Goal: Information Seeking & Learning: Find contact information

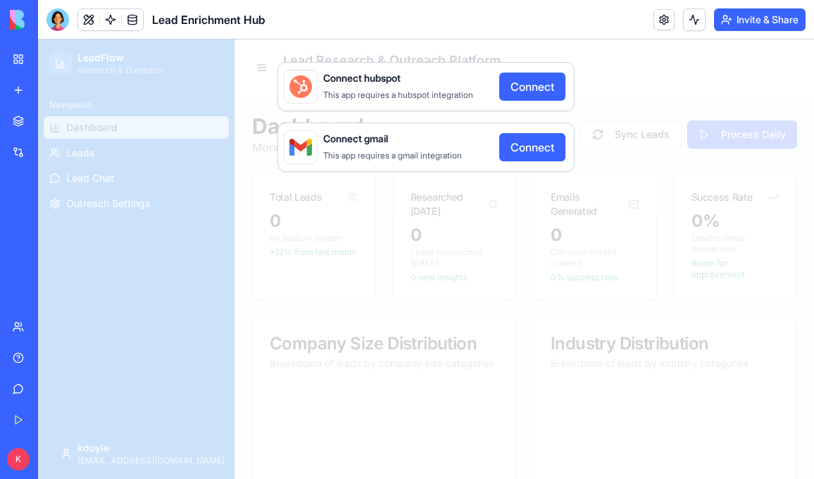
click at [299, 259] on div "Connect hubspot This app requires a hubspot integration Connect Connect gmail T…" at bounding box center [426, 258] width 776 height 439
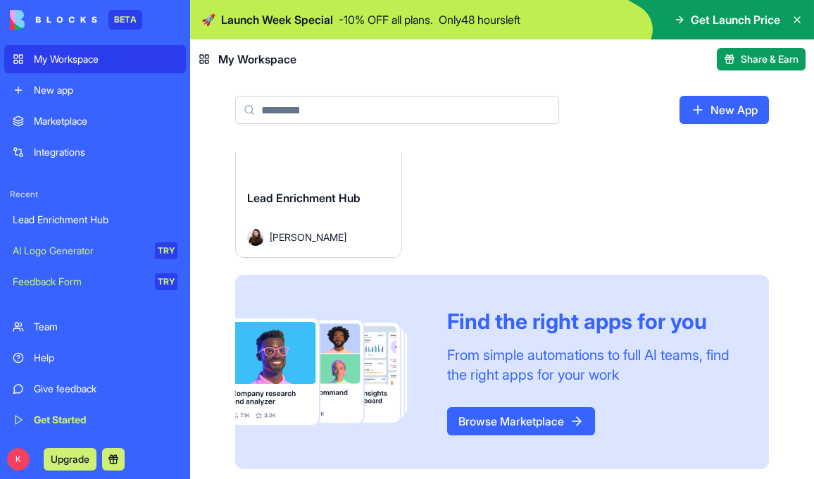
scroll to position [74, 0]
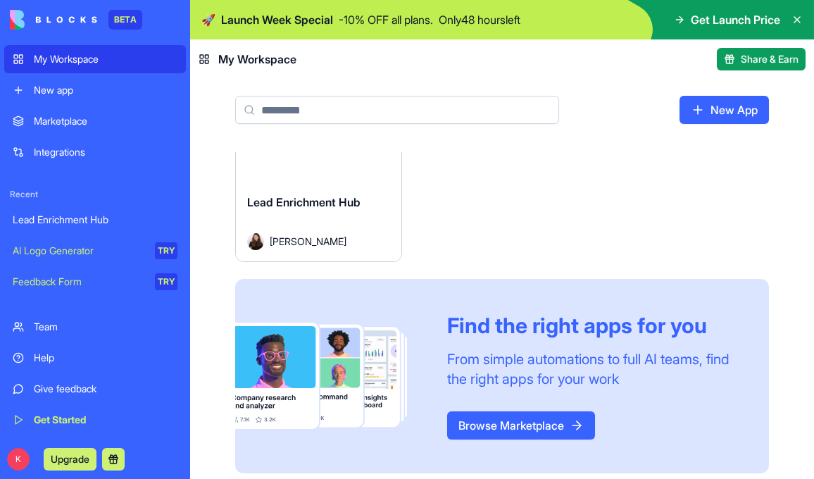
click at [102, 220] on div "Lead Enrichment Hub" at bounding box center [95, 220] width 165 height 14
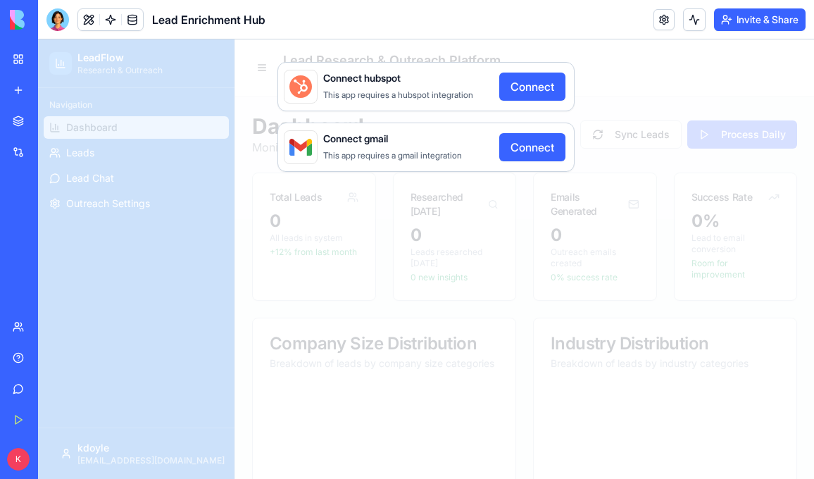
click at [543, 147] on button "Connect" at bounding box center [532, 147] width 66 height 28
click at [640, 77] on div "Connect hubspot This app requires a hubspot integration Connect Connect gmail T…" at bounding box center [426, 258] width 776 height 439
click at [108, 187] on div "Connect hubspot This app requires a hubspot integration Connect Connect gmail T…" at bounding box center [426, 258] width 776 height 439
click at [14, 60] on link "My Workspace" at bounding box center [32, 59] width 56 height 28
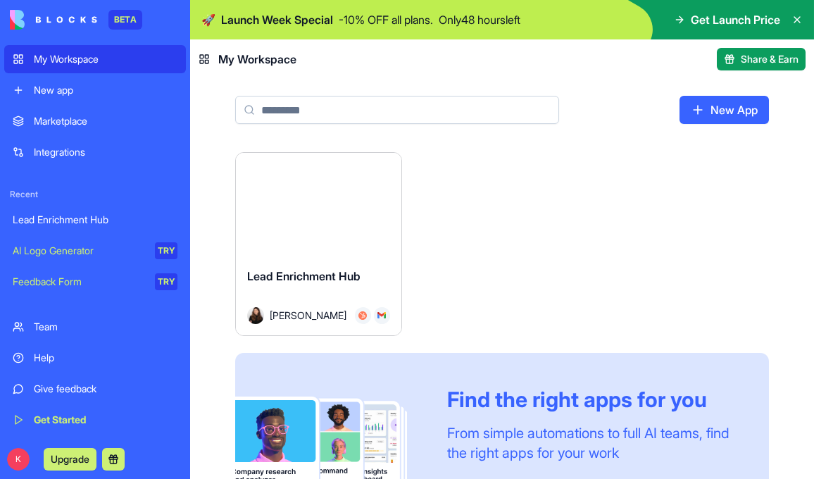
click at [51, 97] on link "New app" at bounding box center [95, 90] width 182 height 28
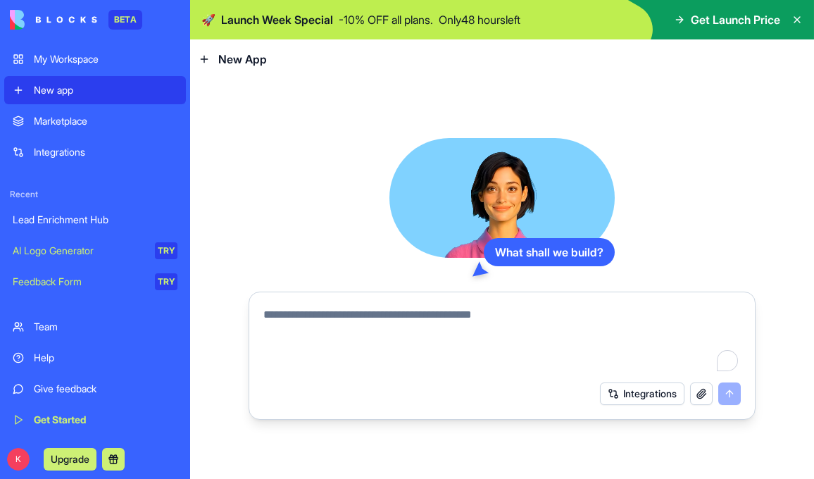
click at [359, 308] on textarea "To enrich screen reader interactions, please activate Accessibility in Grammarl…" at bounding box center [501, 340] width 477 height 68
type textarea "*"
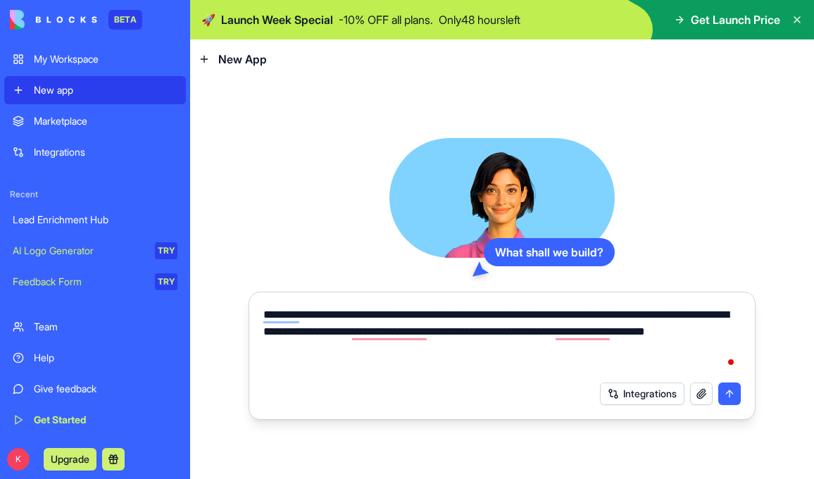
type textarea "**********"
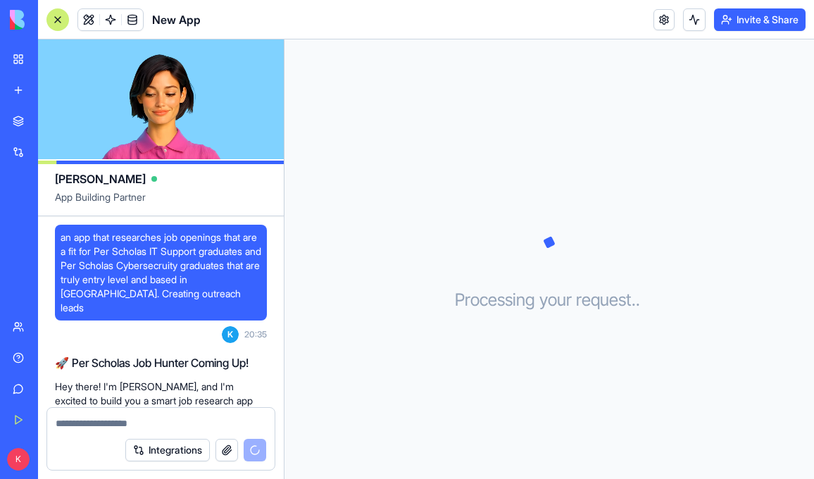
scroll to position [254, 0]
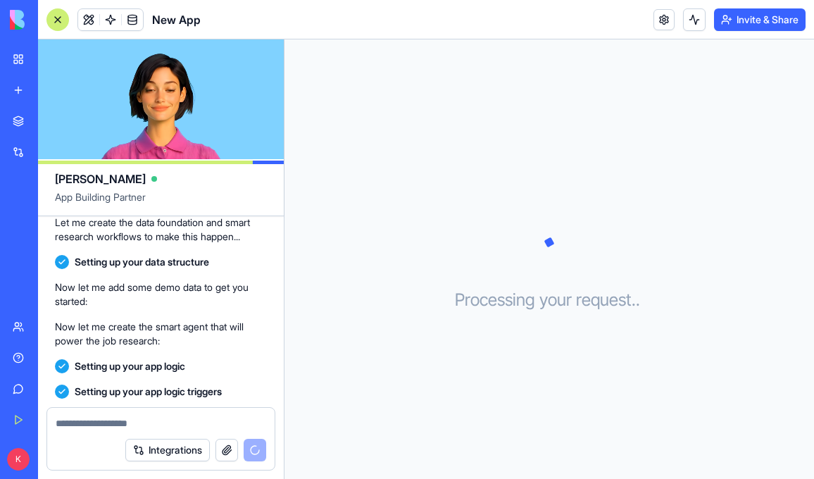
click at [172, 448] on button "Integrations" at bounding box center [167, 449] width 84 height 23
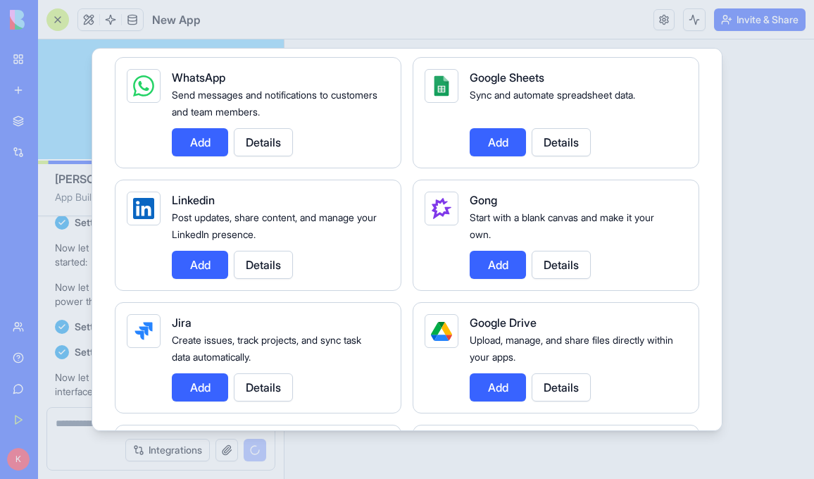
scroll to position [472, 0]
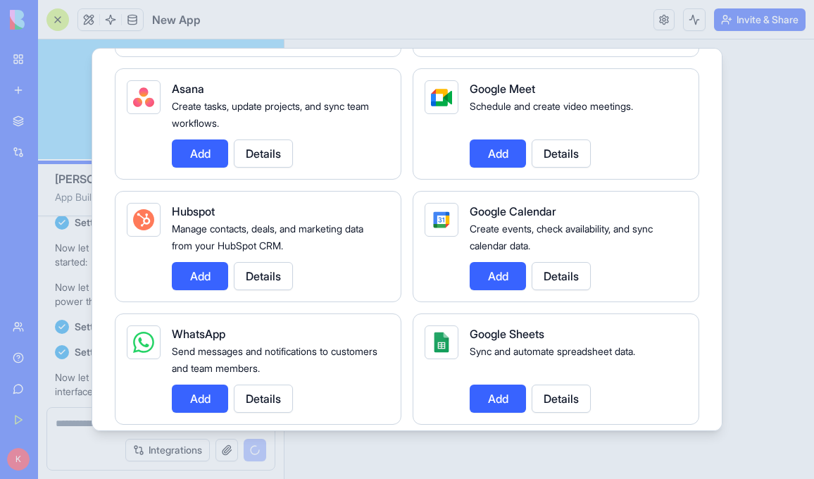
click at [23, 189] on div at bounding box center [407, 239] width 814 height 479
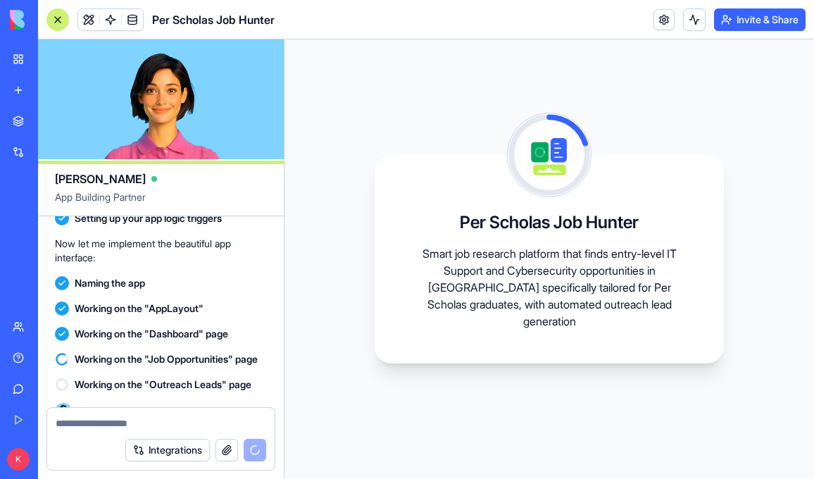
scroll to position [434, 0]
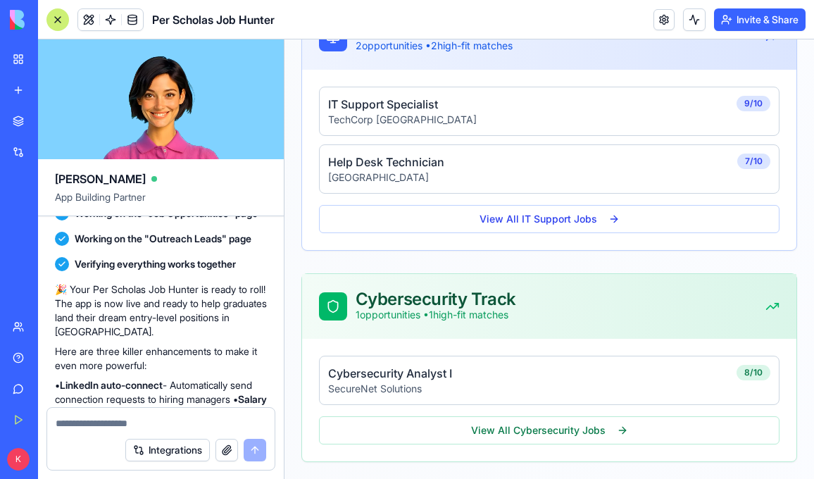
scroll to position [685, 0]
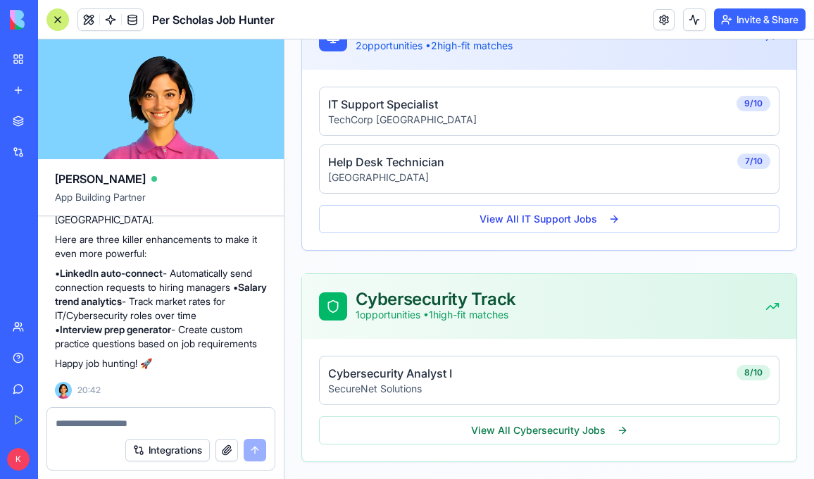
click at [222, 454] on button "button" at bounding box center [226, 449] width 23 height 23
click at [223, 448] on button "button" at bounding box center [226, 449] width 23 height 23
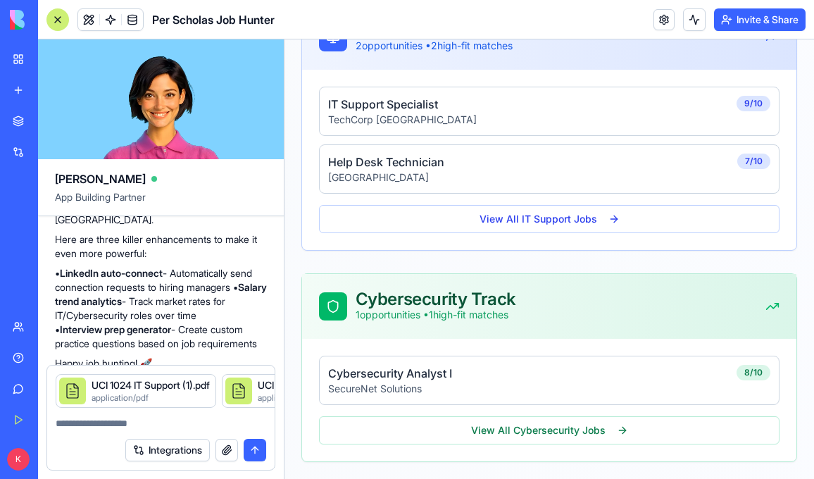
click at [135, 428] on textarea at bounding box center [161, 423] width 210 height 14
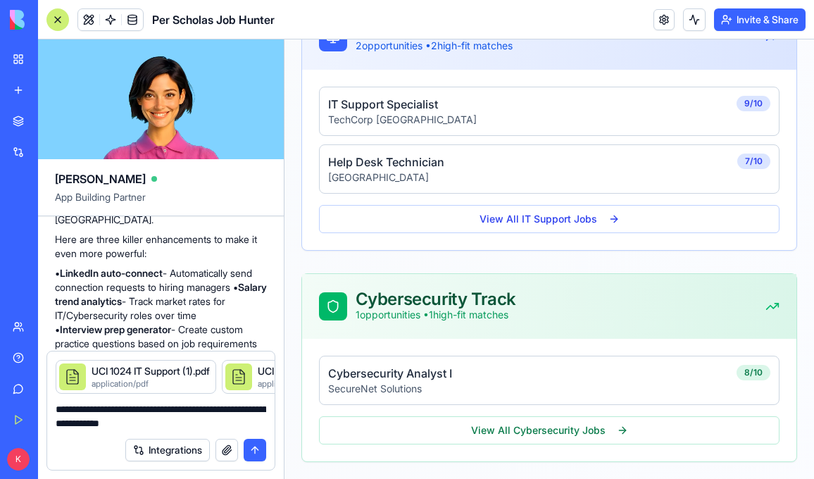
type textarea "**********"
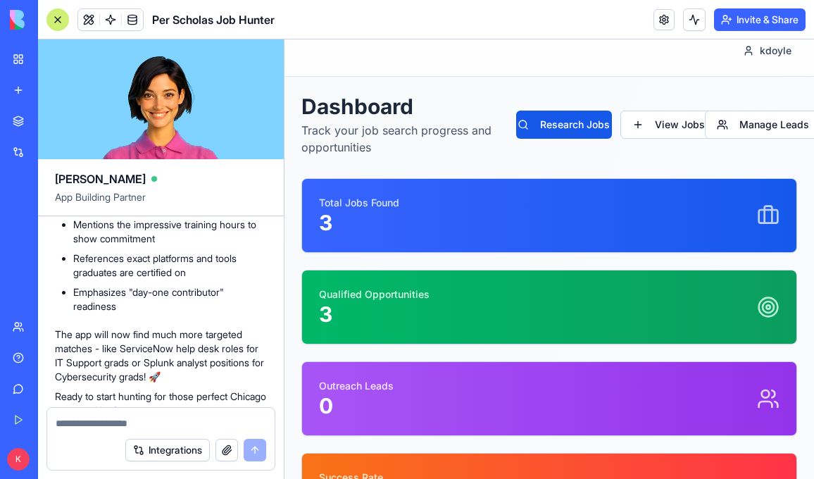
scroll to position [0, 0]
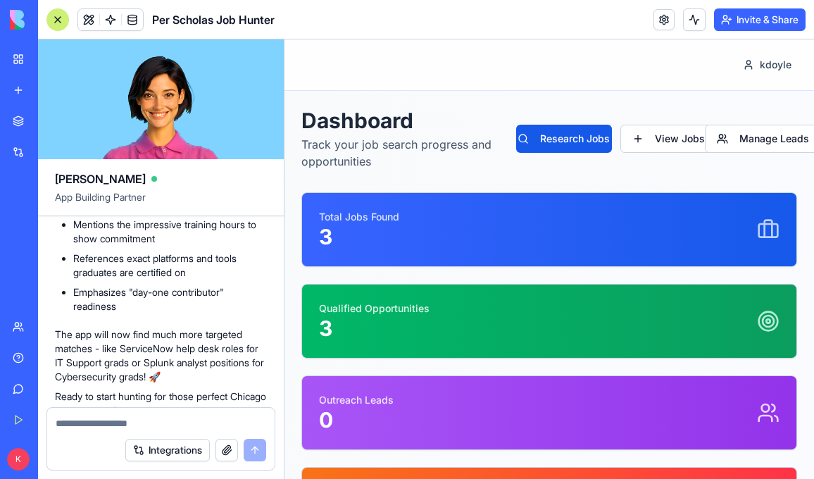
click at [597, 226] on div "Total Jobs Found 3" at bounding box center [549, 229] width 460 height 39
click at [667, 143] on button "View Jobs" at bounding box center [668, 139] width 96 height 28
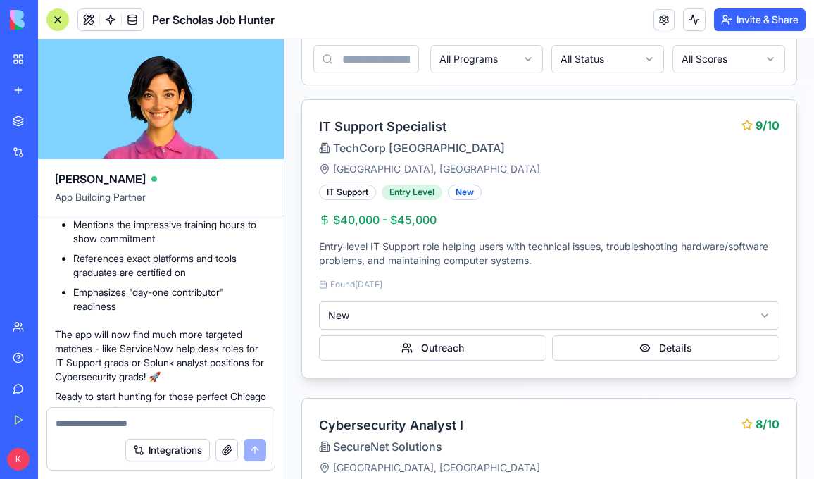
scroll to position [137, 0]
click at [423, 236] on div "IT Support Entry Level New $40,000 - $45,000 Entry-level IT Support role helpin…" at bounding box center [549, 280] width 494 height 193
click at [538, 270] on div "IT Support Entry Level New $40,000 - $45,000 Entry-level IT Support role helpin…" at bounding box center [549, 280] width 494 height 193
click at [473, 195] on div "New" at bounding box center [465, 191] width 34 height 15
click at [616, 354] on button "Details" at bounding box center [665, 346] width 227 height 25
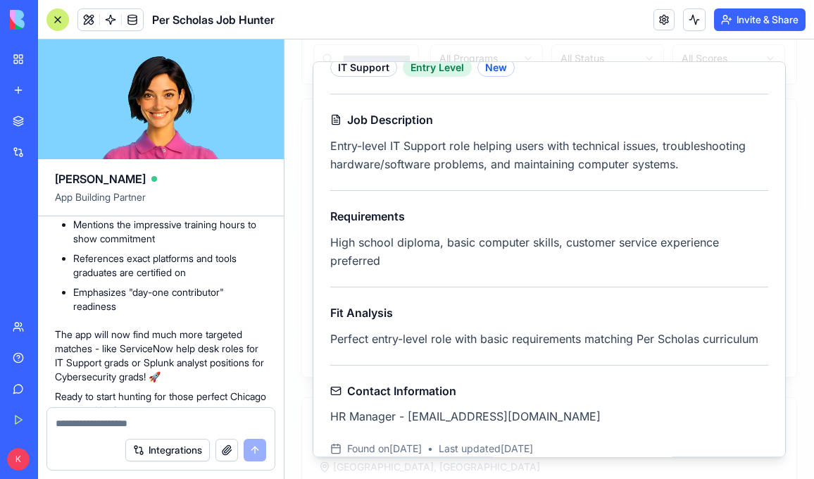
scroll to position [212, 0]
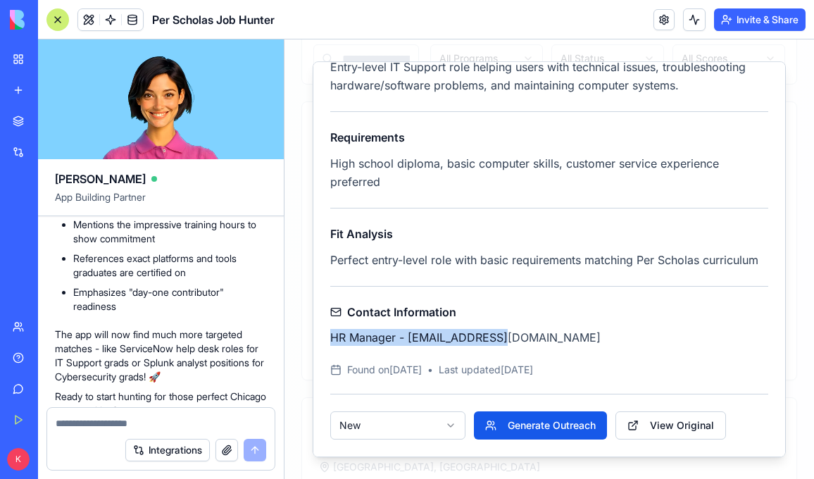
drag, startPoint x: 425, startPoint y: 327, endPoint x: 532, endPoint y: 343, distance: 108.3
click at [532, 343] on div "Contact Information HR Manager - hr@techcorp.com" at bounding box center [549, 324] width 438 height 42
click at [531, 337] on p "HR Manager - hr@techcorp.com" at bounding box center [549, 337] width 438 height 17
click at [673, 429] on link "View Original" at bounding box center [670, 425] width 110 height 28
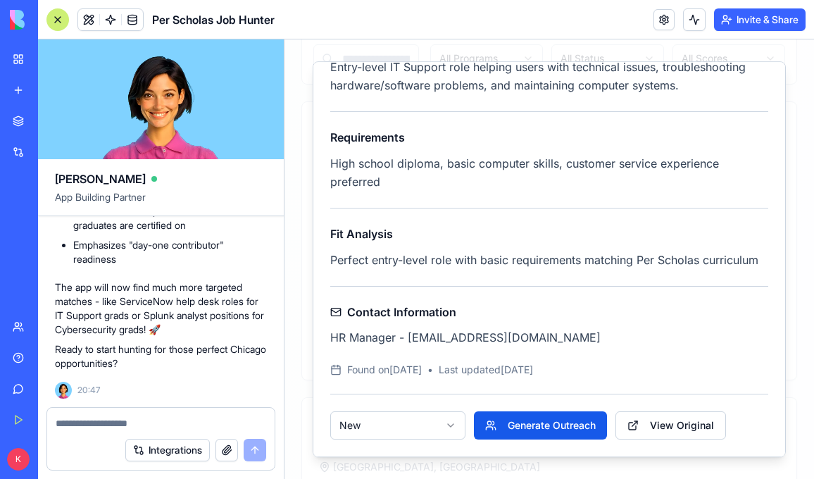
click at [122, 427] on textarea at bounding box center [161, 423] width 210 height 14
type textarea "**********"
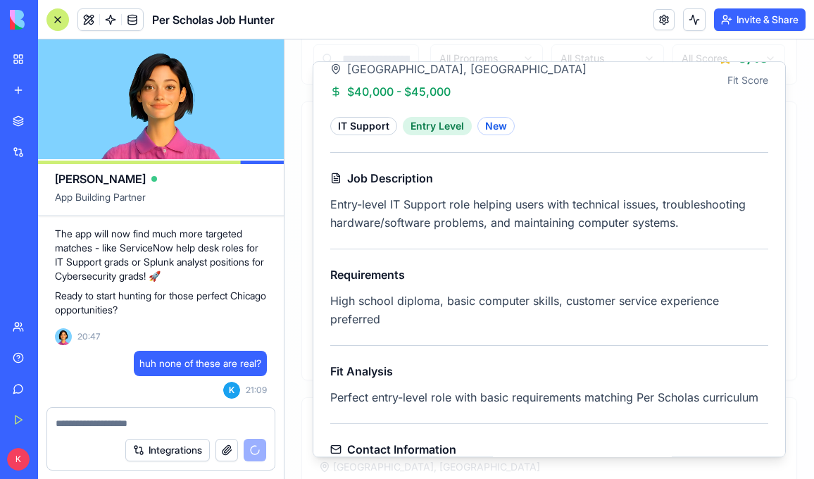
scroll to position [0, 0]
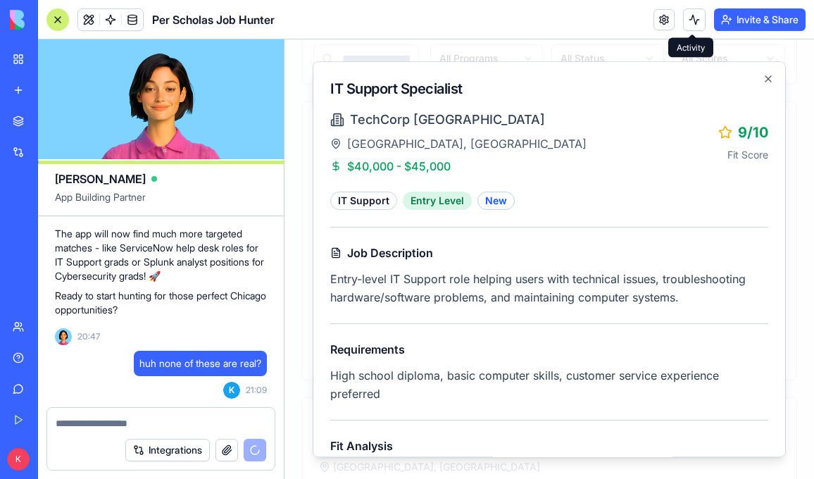
click at [773, 80] on div "IT Support Specialist TechCorp Chicago Chicago, IL $40,000 - $45,000 9 /10 Fit …" at bounding box center [548, 259] width 473 height 396
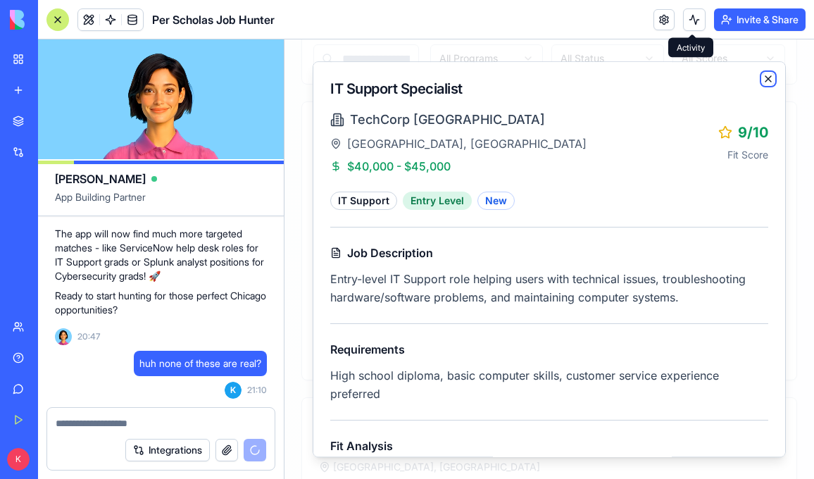
click at [766, 80] on icon "button" at bounding box center [768, 79] width 6 height 6
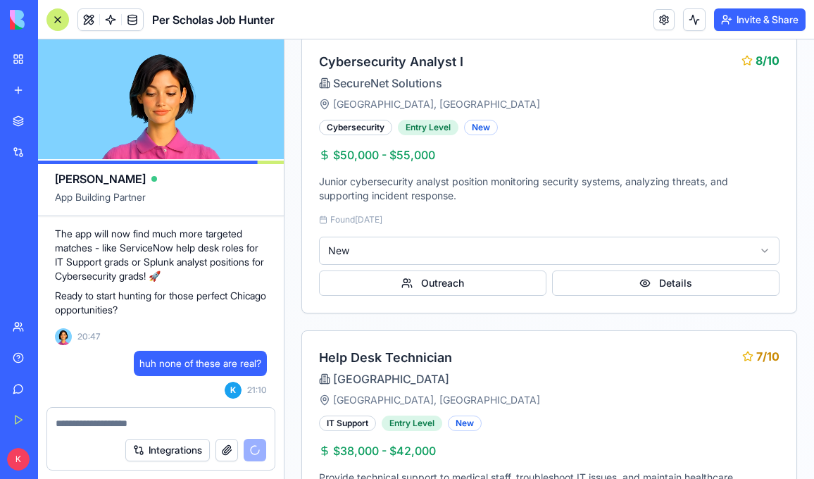
scroll to position [647, 0]
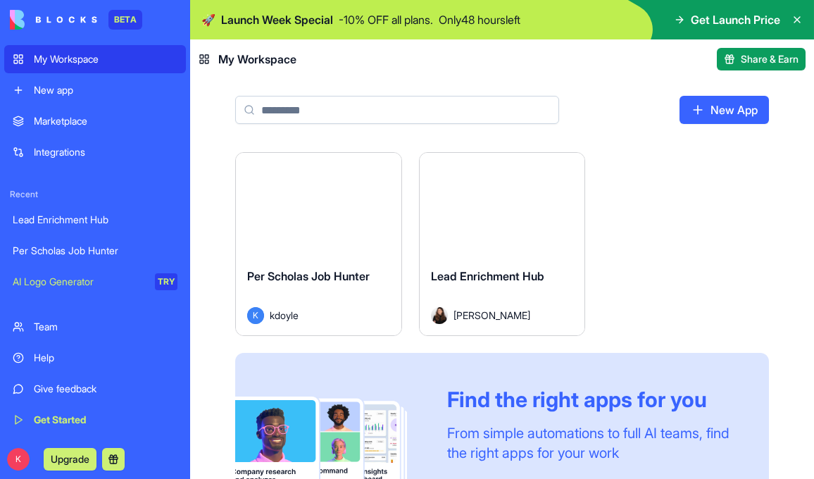
click at [119, 455] on button at bounding box center [113, 459] width 23 height 23
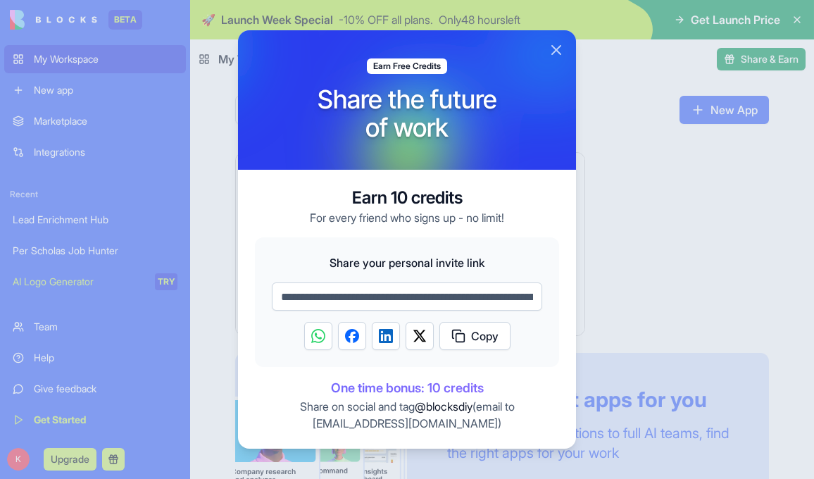
click at [555, 53] on button "Close" at bounding box center [556, 50] width 17 height 17
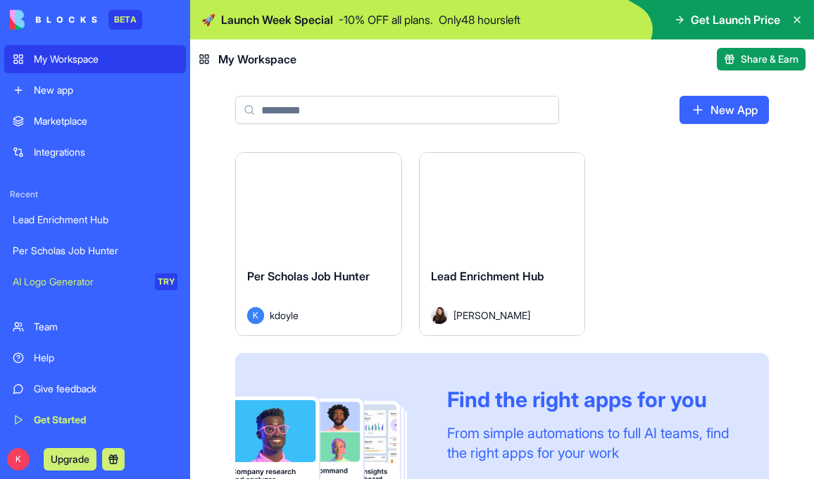
click at [714, 19] on span "Get Launch Price" at bounding box center [734, 19] width 89 height 17
click at [679, 20] on icon at bounding box center [679, 19] width 11 height 11
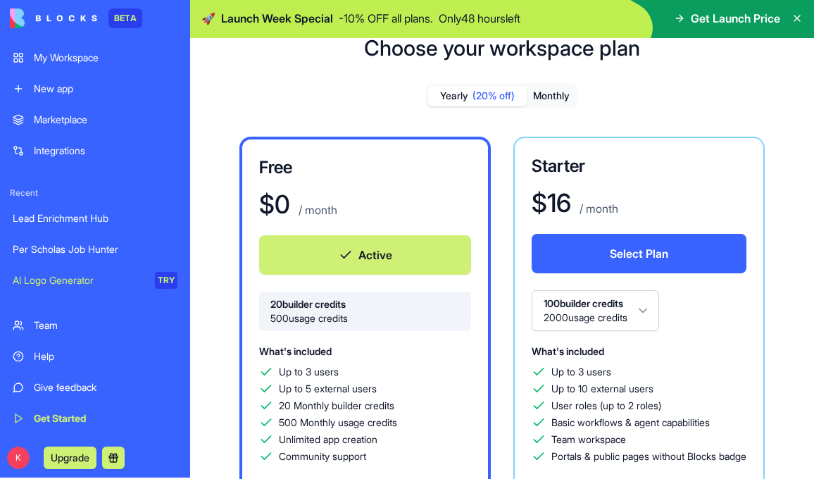
scroll to position [53, 0]
